Goal: Browse casually: Explore the website without a specific task or goal

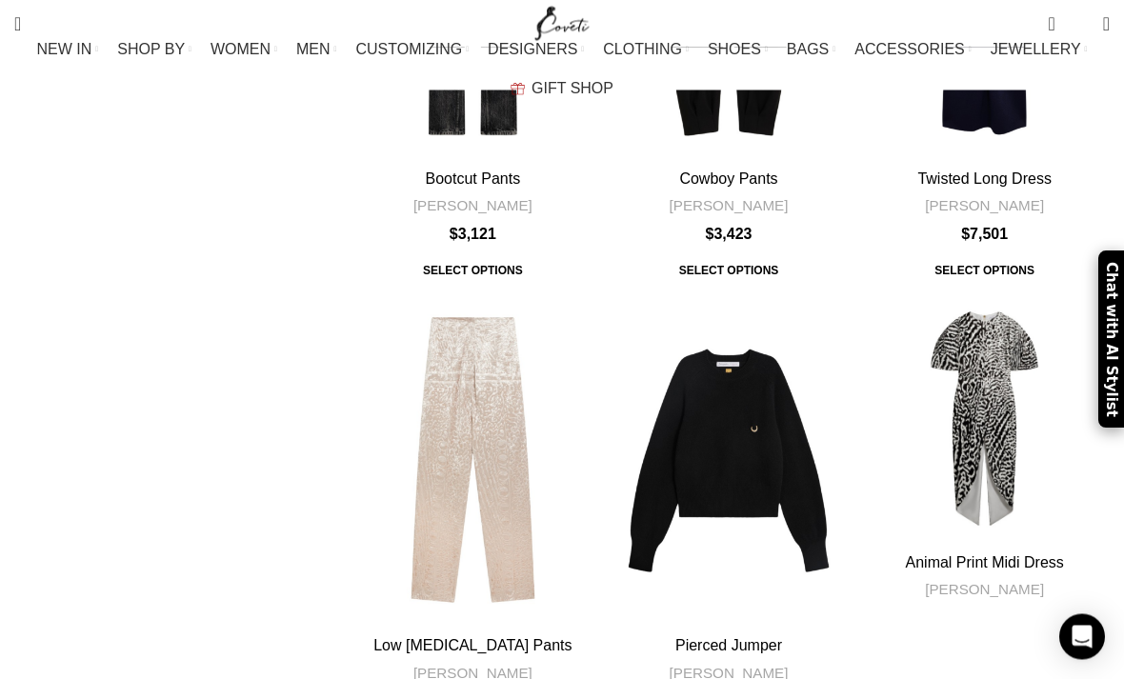
scroll to position [6075, 0]
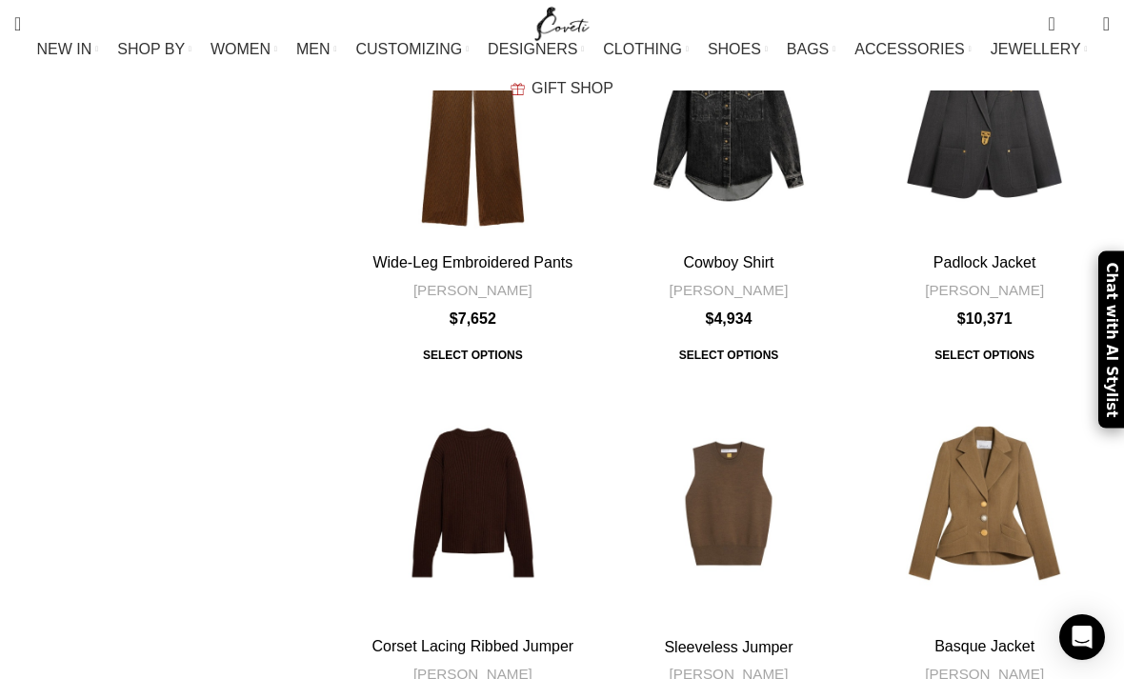
scroll to position [4372, 0]
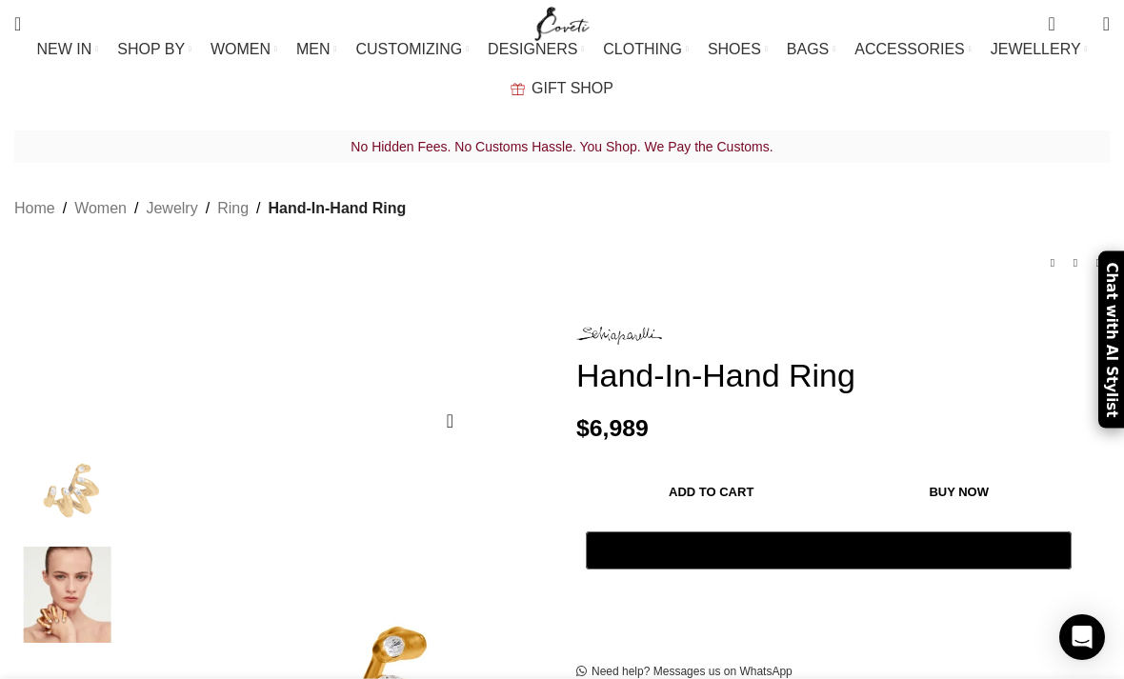
click at [582, 28] on img "Site logo" at bounding box center [563, 24] width 64 height 48
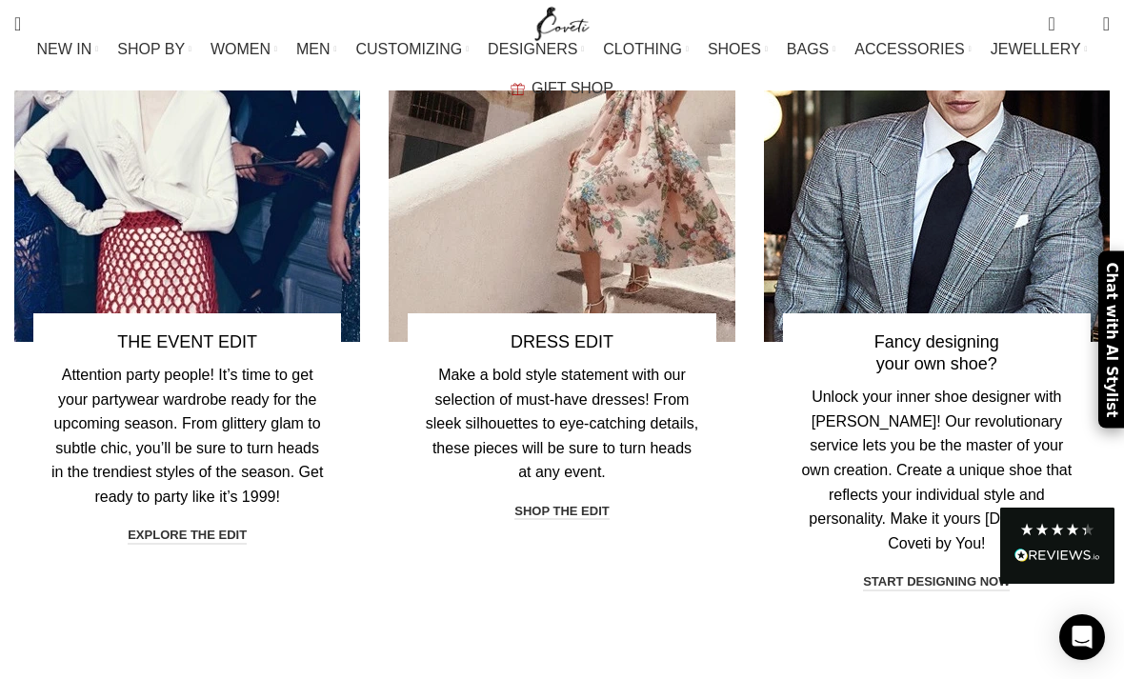
scroll to position [5078, 0]
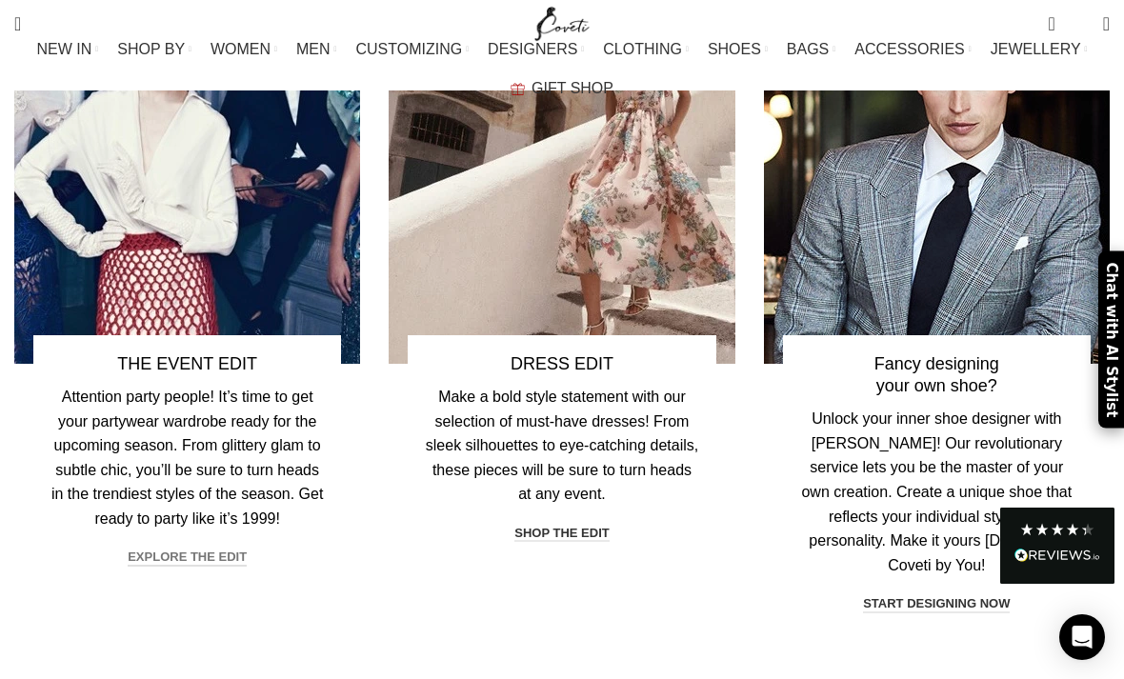
click at [207, 550] on link "explore the edit" at bounding box center [187, 558] width 119 height 17
click at [569, 526] on link "shop the edit" at bounding box center [561, 534] width 94 height 17
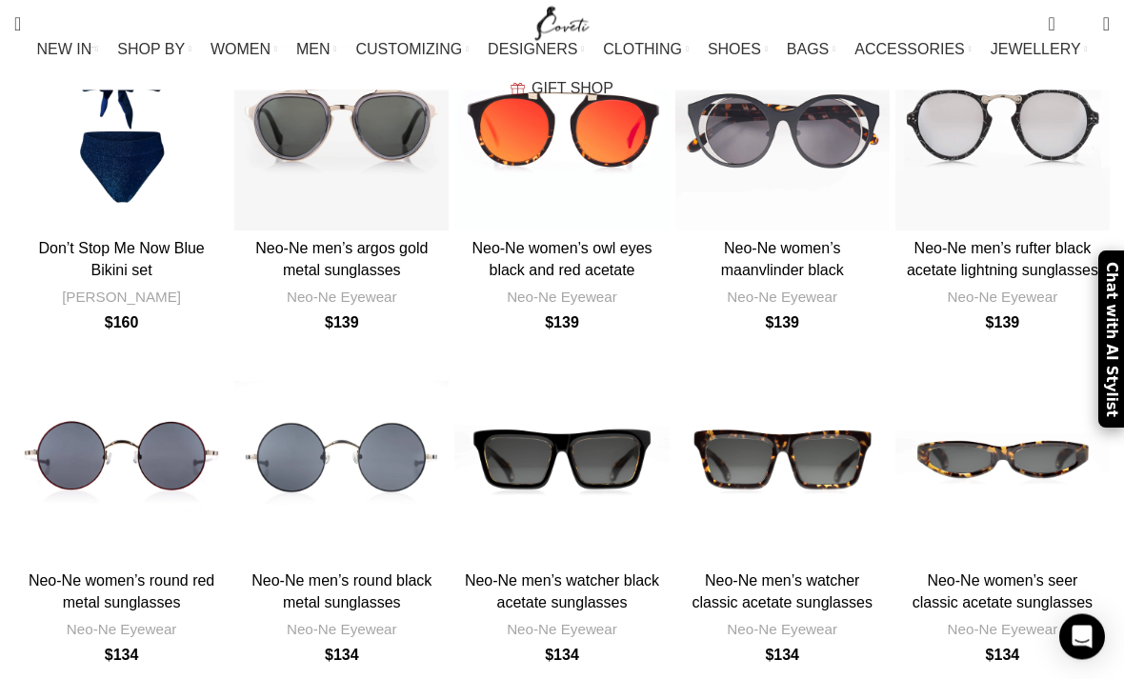
scroll to position [4336, 0]
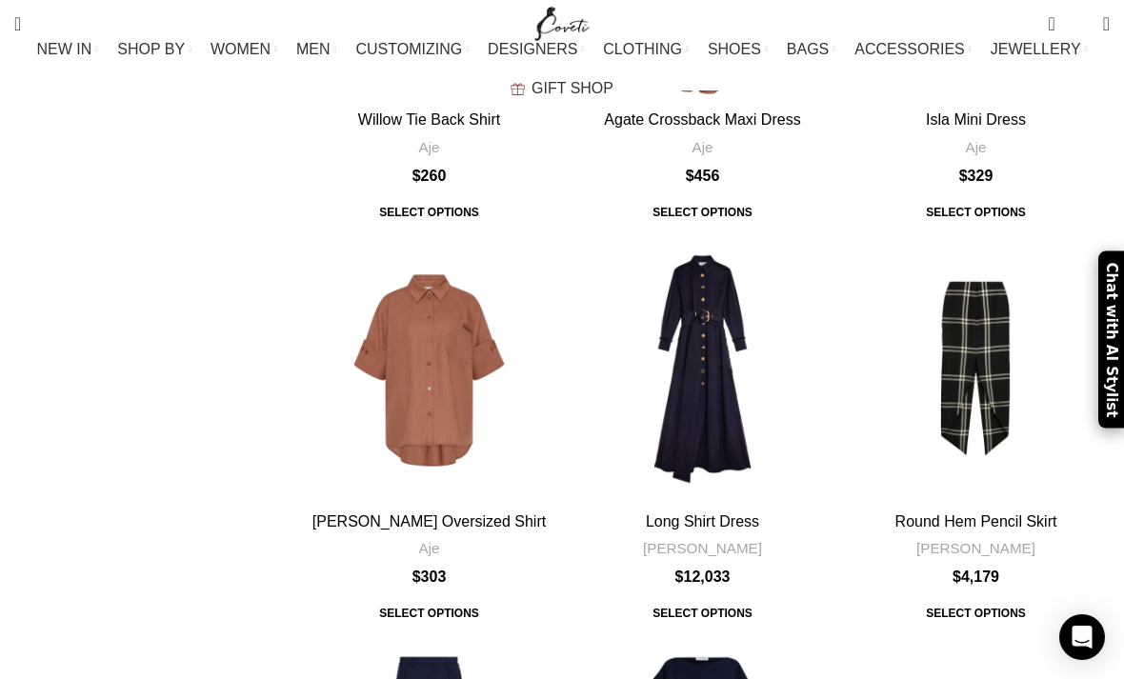
scroll to position [5388, 0]
